Goal: Find contact information: Find contact information

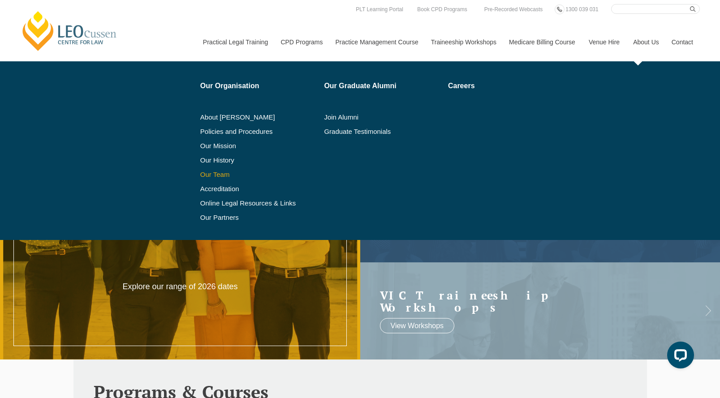
click at [216, 175] on link "Our Team" at bounding box center [259, 174] width 118 height 7
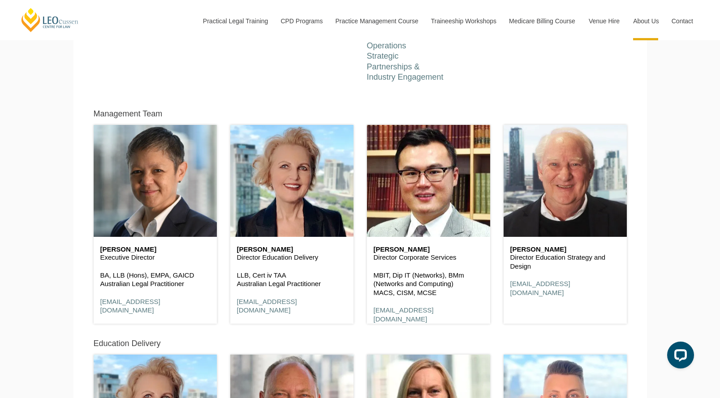
scroll to position [403, 0]
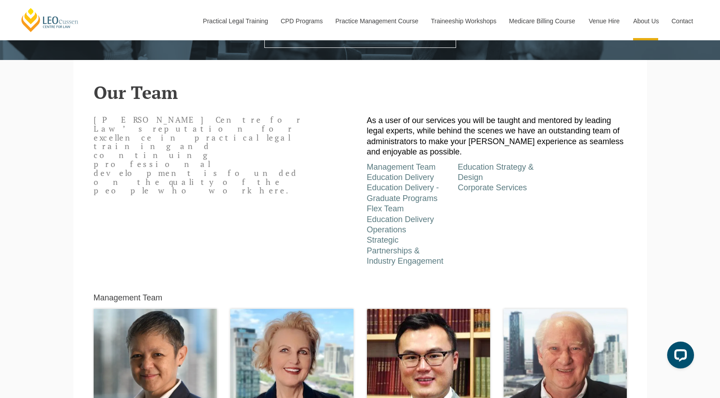
scroll to position [448, 0]
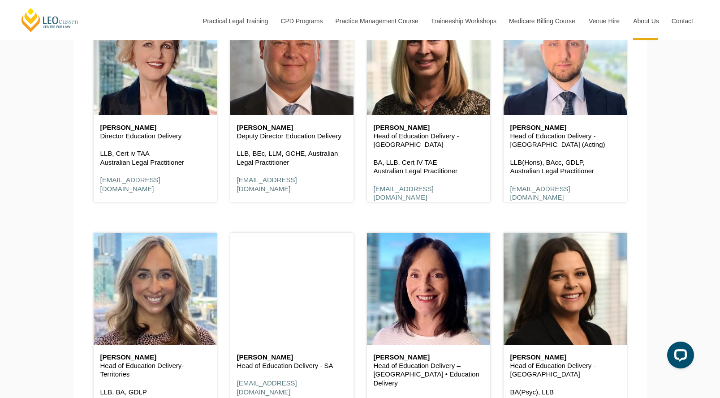
scroll to position [762, 0]
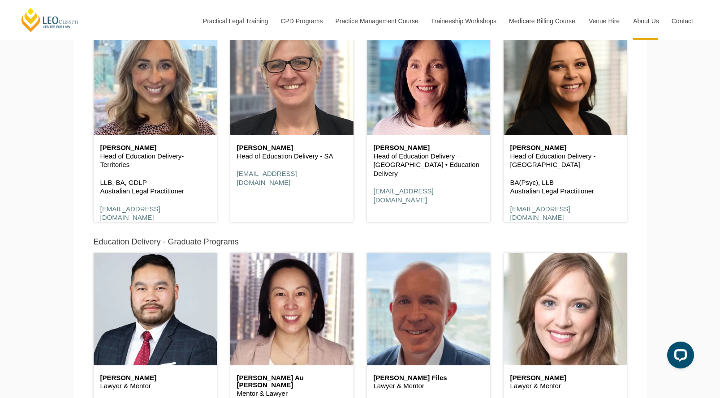
scroll to position [1075, 0]
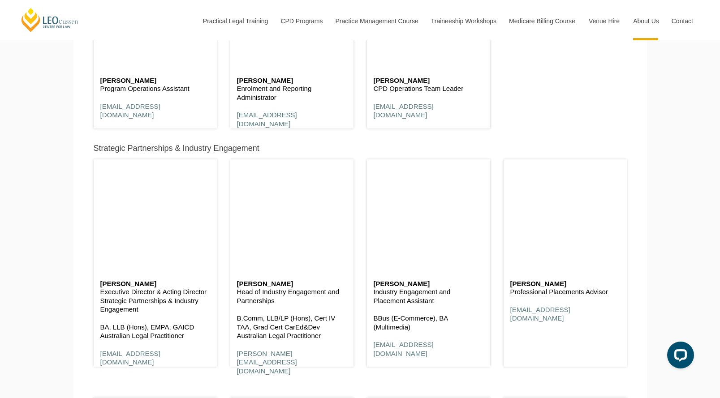
scroll to position [3450, 0]
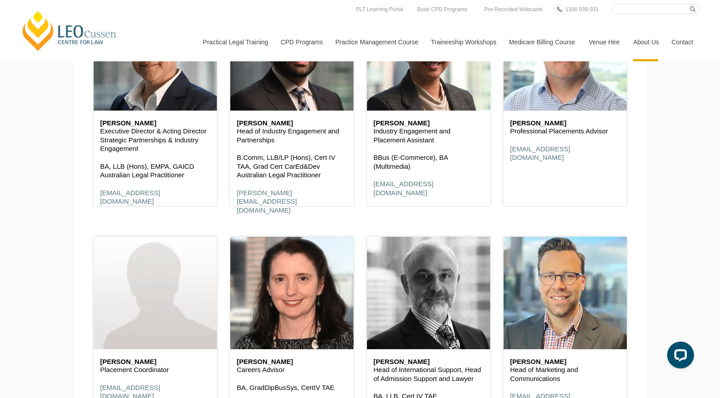
scroll to position [3584, 0]
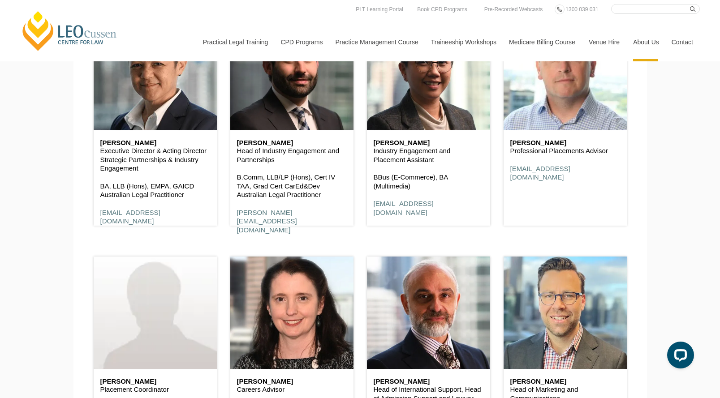
click at [690, 43] on link "Contact" at bounding box center [682, 42] width 35 height 39
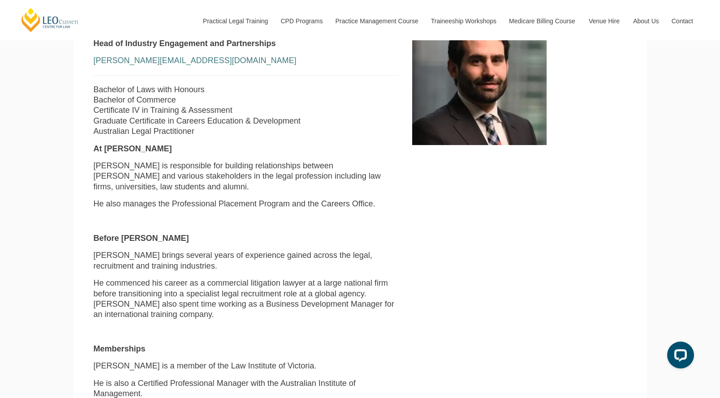
scroll to position [314, 0]
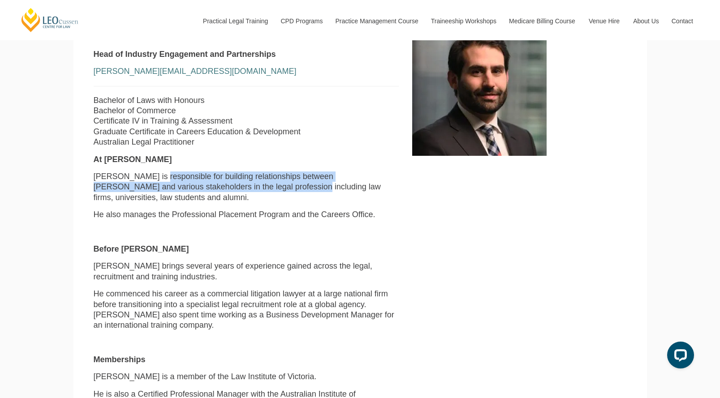
drag, startPoint x: 257, startPoint y: 185, endPoint x: 153, endPoint y: 182, distance: 104.5
click at [153, 182] on p "Alex is responsible for building relationships between Leo Cussen and various s…" at bounding box center [247, 187] width 306 height 31
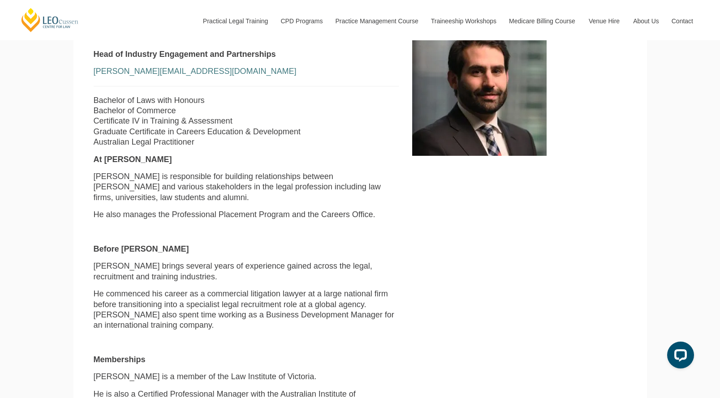
click at [261, 197] on p "Alex is responsible for building relationships between Leo Cussen and various s…" at bounding box center [247, 187] width 306 height 31
drag, startPoint x: 288, startPoint y: 190, endPoint x: 211, endPoint y: 186, distance: 76.3
click at [211, 186] on p "Alex is responsible for building relationships between Leo Cussen and various s…" at bounding box center [247, 187] width 306 height 31
click at [298, 197] on p "Alex is responsible for building relationships between Leo Cussen and various s…" at bounding box center [247, 187] width 306 height 31
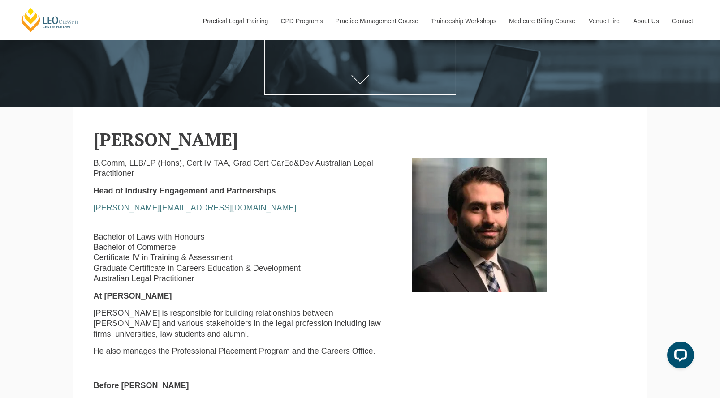
scroll to position [158, 0]
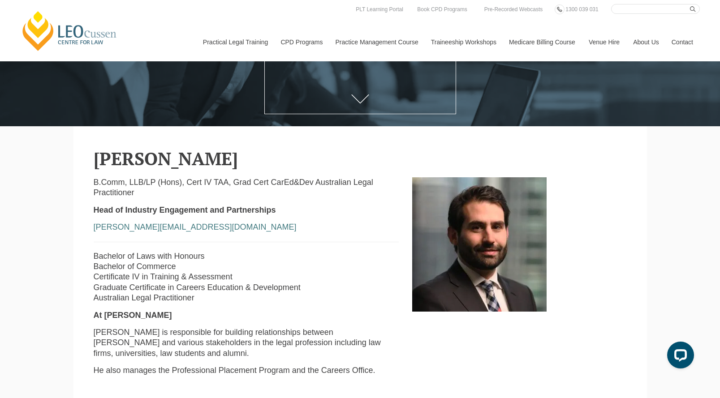
click at [625, 213] on div at bounding box center [519, 244] width 228 height 134
drag, startPoint x: 296, startPoint y: 189, endPoint x: 146, endPoint y: 192, distance: 150.6
click at [103, 185] on p "B.Comm, LLB/LP (Hons), Cert IV TAA, Grad Cert CarEd&Dev Australian Legal Practi…" at bounding box center [247, 187] width 306 height 21
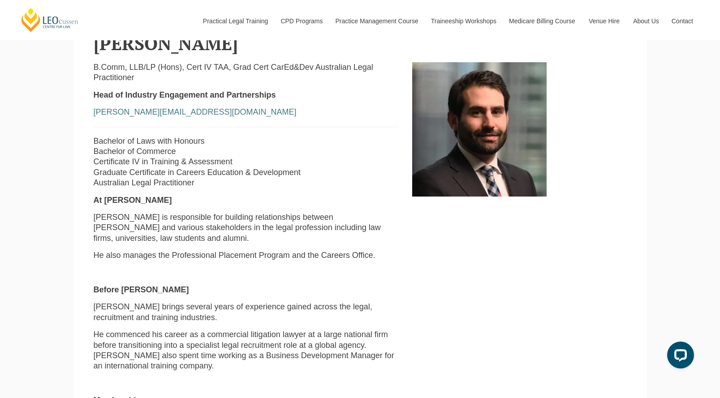
scroll to position [292, 0]
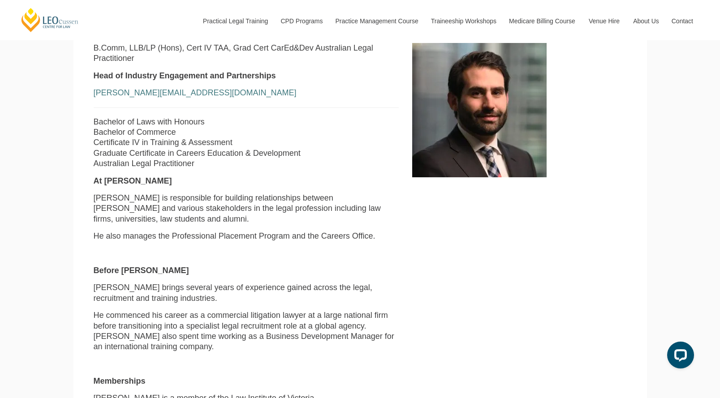
click at [280, 224] on p "Alex is responsible for building relationships between Leo Cussen and various s…" at bounding box center [247, 208] width 306 height 31
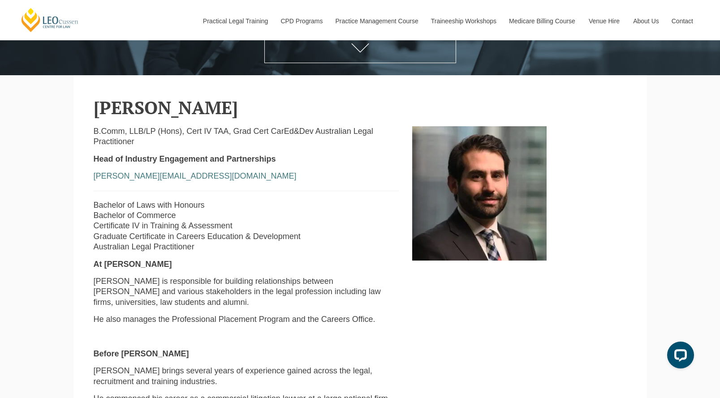
scroll to position [158, 0]
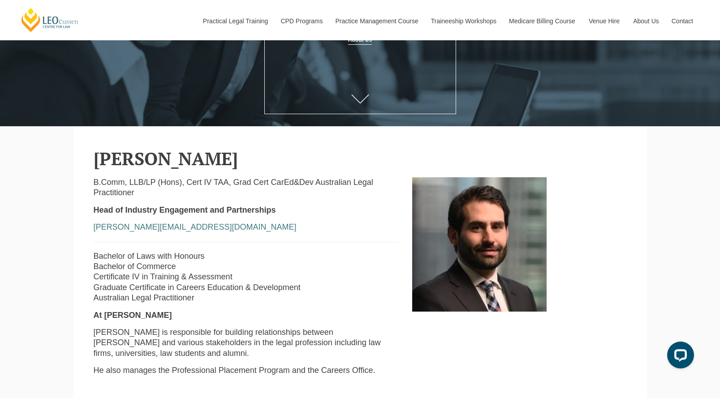
drag, startPoint x: 228, startPoint y: 272, endPoint x: 195, endPoint y: 270, distance: 32.8
click at [139, 259] on p "Bachelor of Laws with Honours Bachelor of Commerce Certificate IV in Training &…" at bounding box center [247, 277] width 306 height 52
click at [229, 275] on p "Bachelor of Laws with Honours Bachelor of Commerce Certificate IV in Training &…" at bounding box center [247, 277] width 306 height 52
drag, startPoint x: 231, startPoint y: 280, endPoint x: 153, endPoint y: 262, distance: 79.6
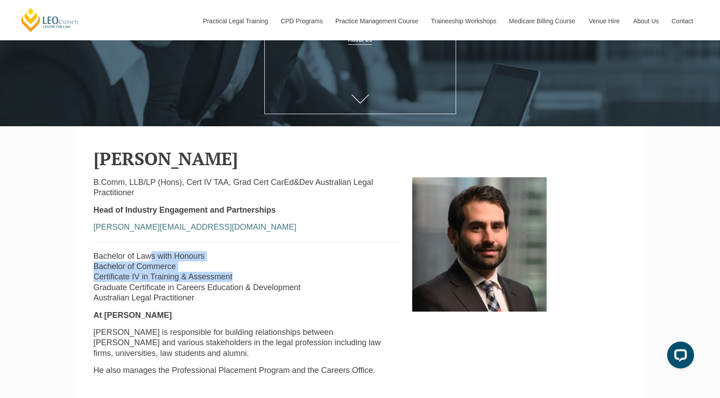
click at [153, 262] on p "Bachelor of Laws with Honours Bachelor of Commerce Certificate IV in Training &…" at bounding box center [247, 277] width 306 height 52
click at [251, 273] on p "Bachelor of Laws with Honours Bachelor of Commerce Certificate IV in Training &…" at bounding box center [247, 277] width 306 height 52
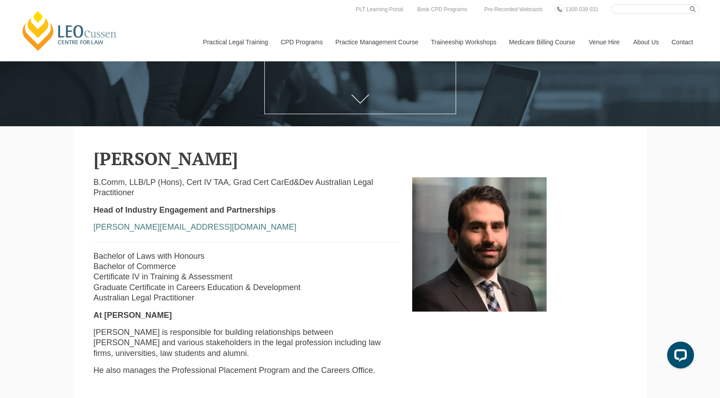
drag, startPoint x: 226, startPoint y: 230, endPoint x: 92, endPoint y: 234, distance: 134.0
copy link "agiannopoulos@leocussen.edu.au"
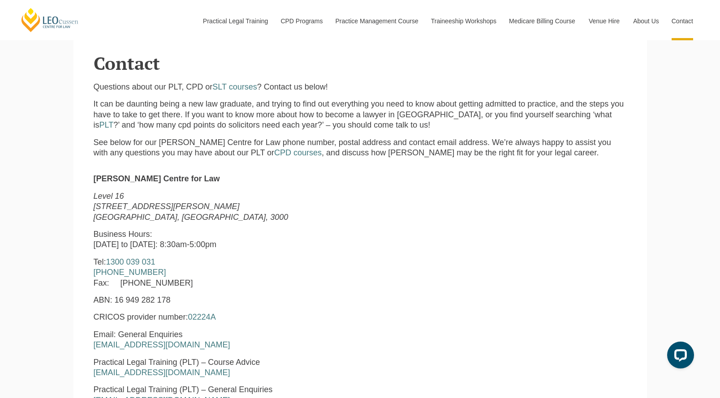
scroll to position [269, 0]
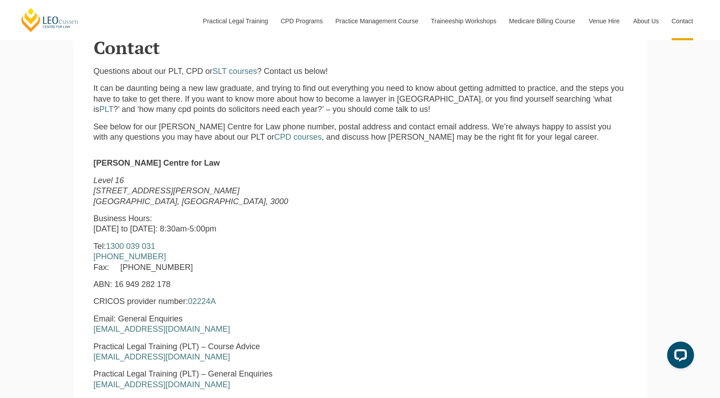
click at [302, 252] on p "Tel: [PHONE_NUMBER] [PHONE_NUMBER] Fax: [PHONE_NUMBER]" at bounding box center [247, 256] width 306 height 31
